Goal: Task Accomplishment & Management: Manage account settings

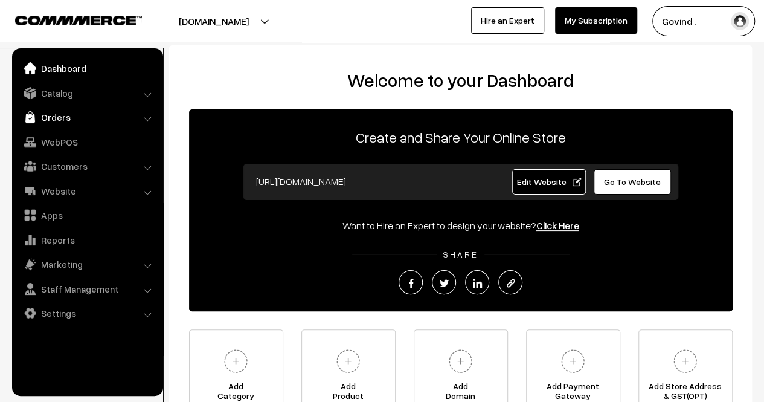
click at [68, 113] on link "Orders" at bounding box center [87, 117] width 144 height 22
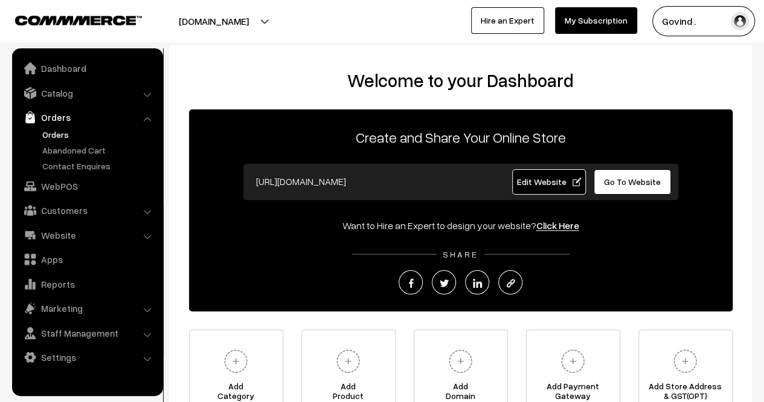
click at [64, 131] on link "Orders" at bounding box center [99, 134] width 120 height 13
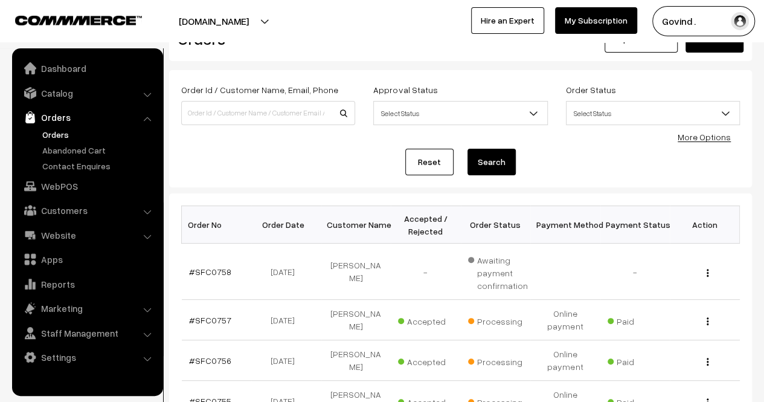
scroll to position [41, 0]
click at [708, 269] on img "button" at bounding box center [708, 272] width 2 height 8
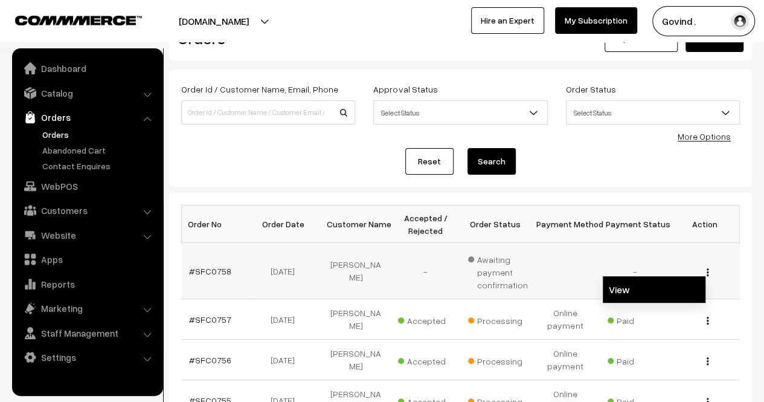
click at [681, 279] on link "View" at bounding box center [654, 289] width 103 height 27
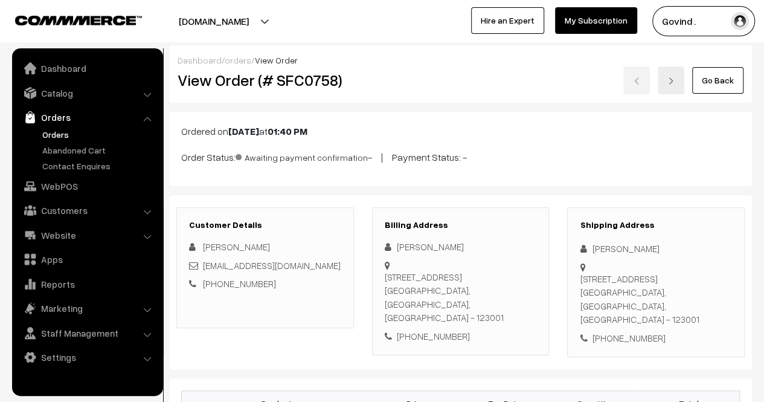
click at [733, 81] on link "Go Back" at bounding box center [717, 80] width 51 height 27
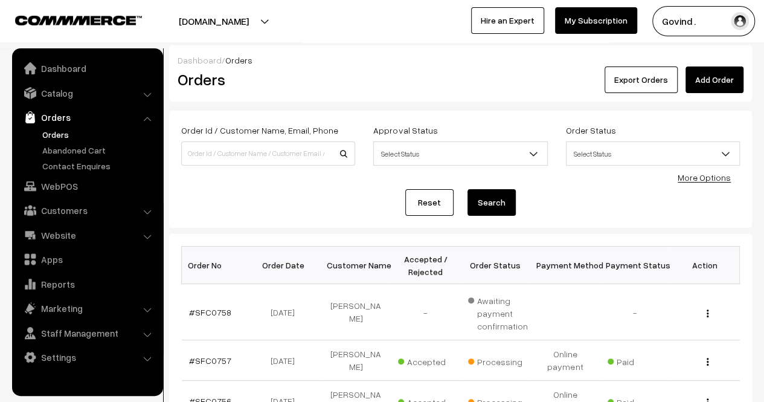
click at [87, 142] on ul "Orders" at bounding box center [87, 150] width 145 height 44
click at [85, 147] on link "Abandoned Cart" at bounding box center [99, 150] width 120 height 13
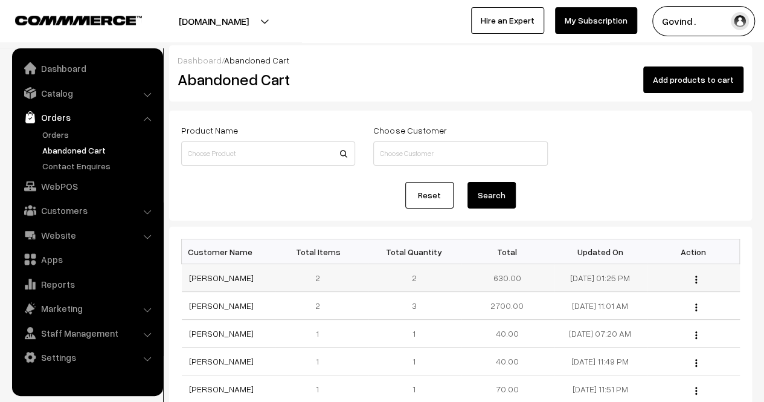
click at [695, 276] on img "button" at bounding box center [696, 280] width 2 height 8
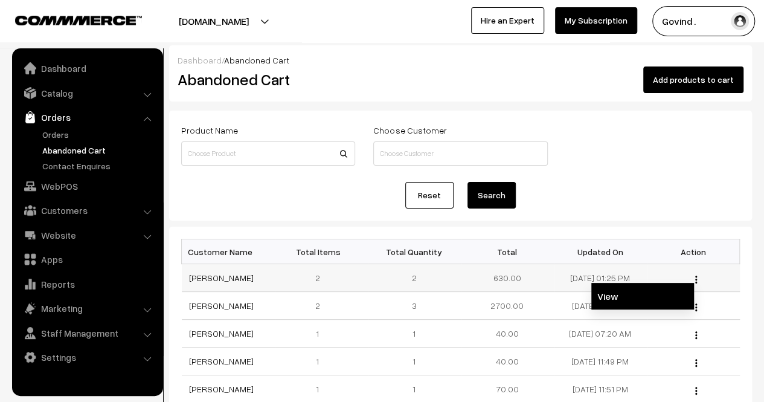
click at [666, 287] on link "View" at bounding box center [643, 296] width 103 height 27
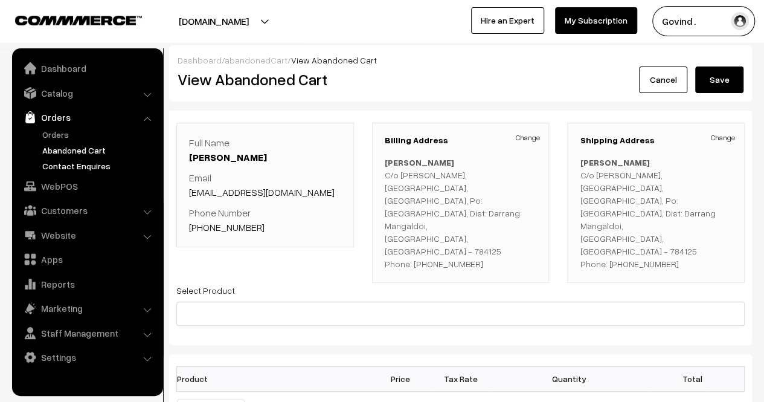
click at [82, 161] on link "Contact Enquires" at bounding box center [99, 166] width 120 height 13
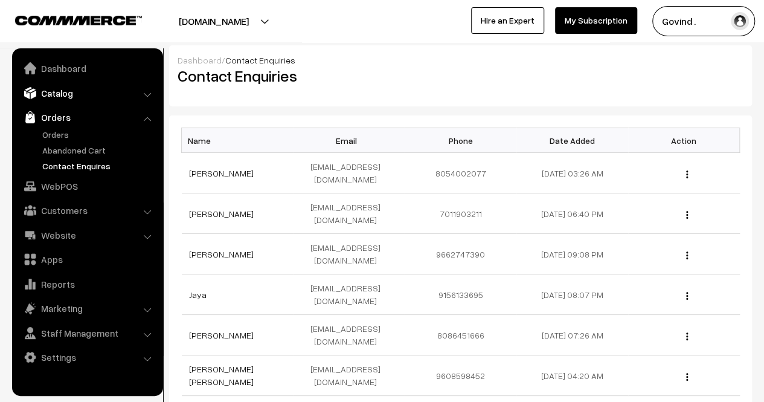
click at [67, 100] on link "Catalog" at bounding box center [87, 93] width 144 height 22
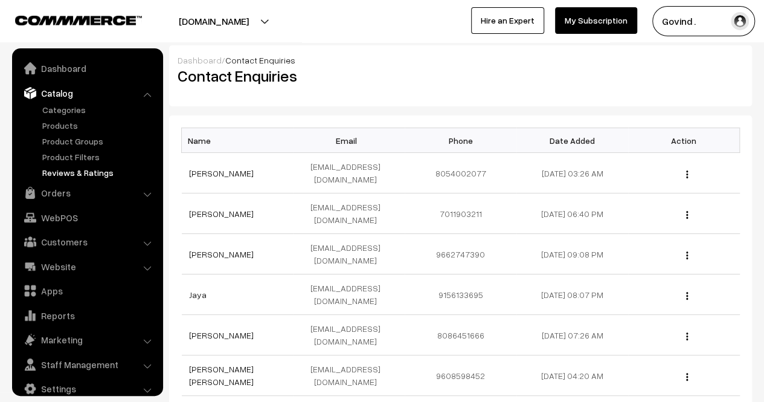
click at [69, 170] on link "Reviews & Ratings" at bounding box center [99, 172] width 120 height 13
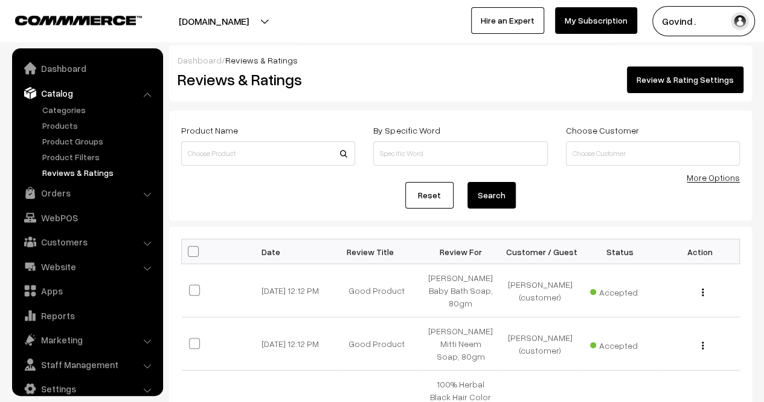
scroll to position [15, 0]
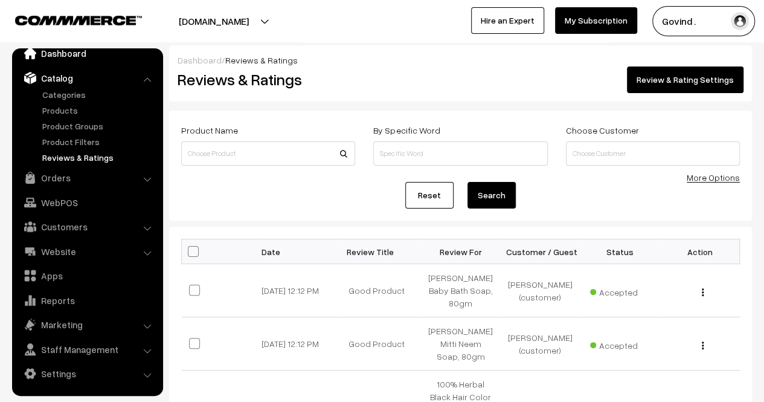
click at [61, 56] on link "Dashboard" at bounding box center [87, 53] width 144 height 22
